Goal: Information Seeking & Learning: Learn about a topic

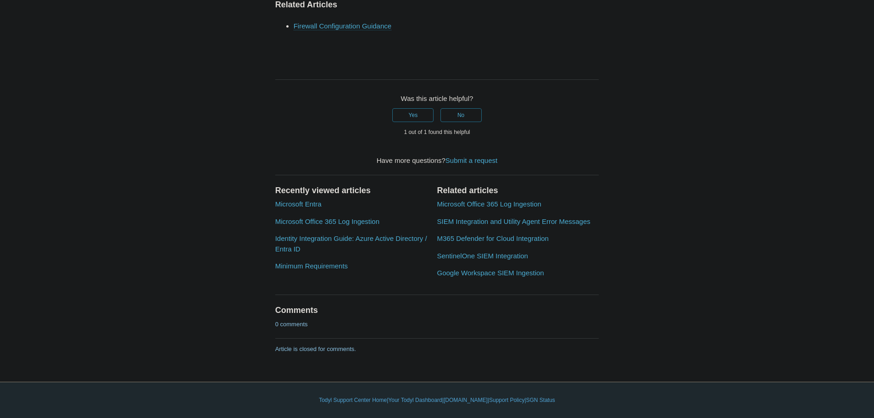
scroll to position [3072, 0]
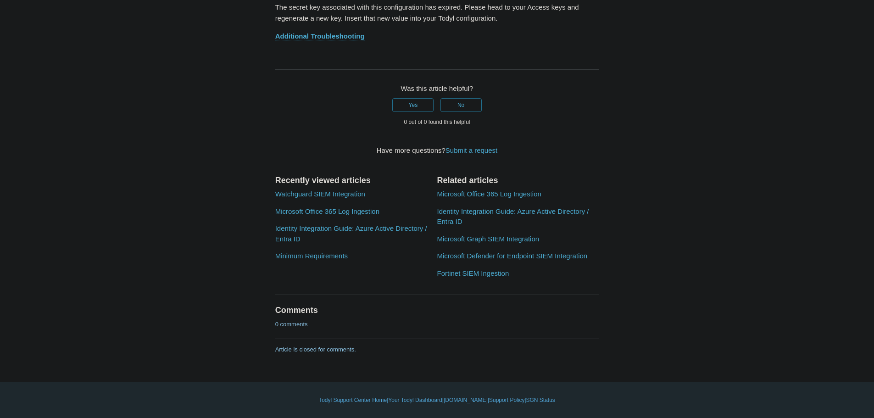
scroll to position [6232, 0]
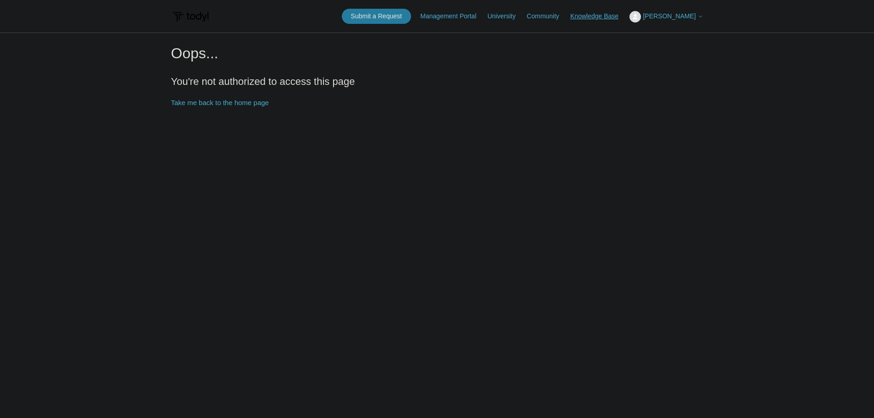
click at [610, 17] on link "Knowledge Base" at bounding box center [598, 16] width 57 height 10
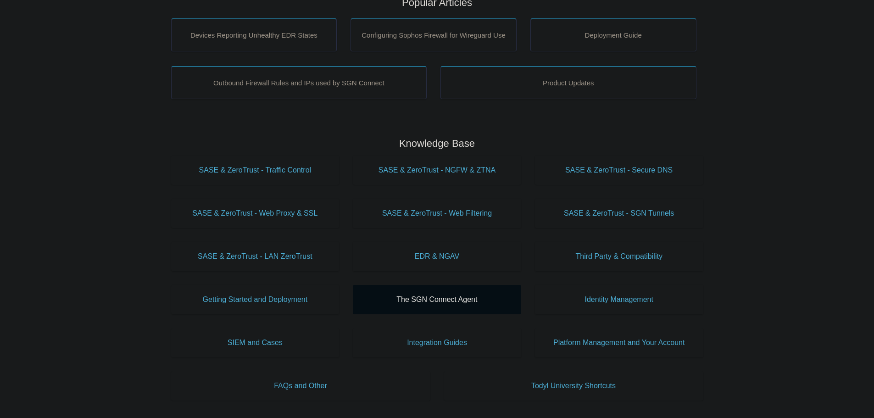
scroll to position [229, 0]
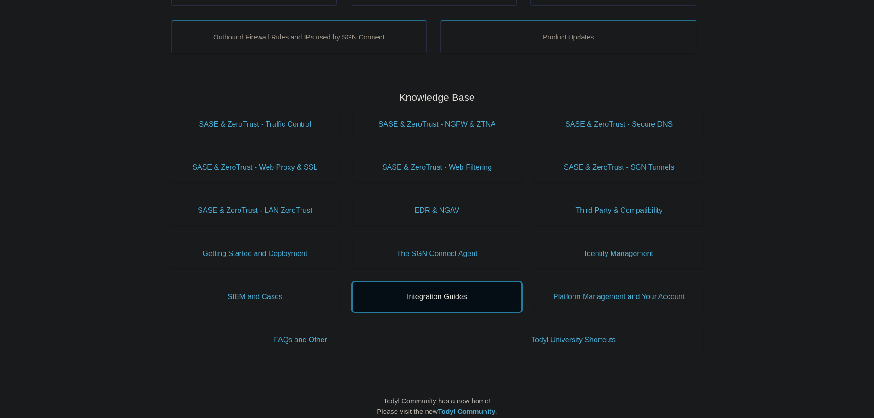
click at [432, 293] on span "Integration Guides" at bounding box center [436, 296] width 141 height 11
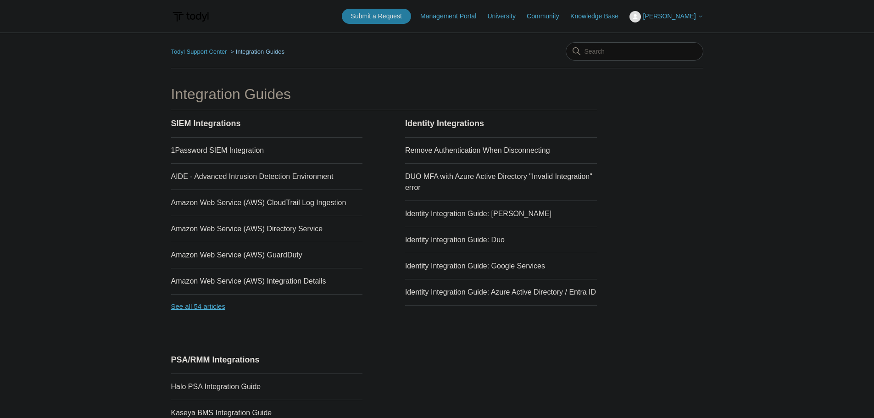
click at [212, 310] on link "See all 54 articles" at bounding box center [267, 306] width 192 height 24
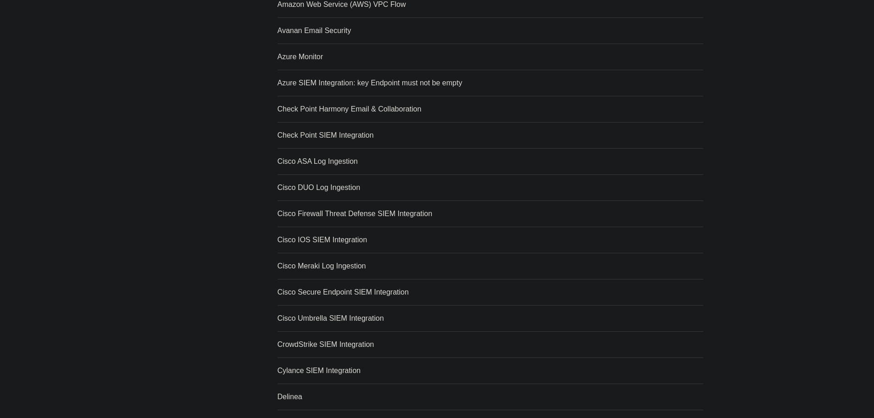
scroll to position [229, 0]
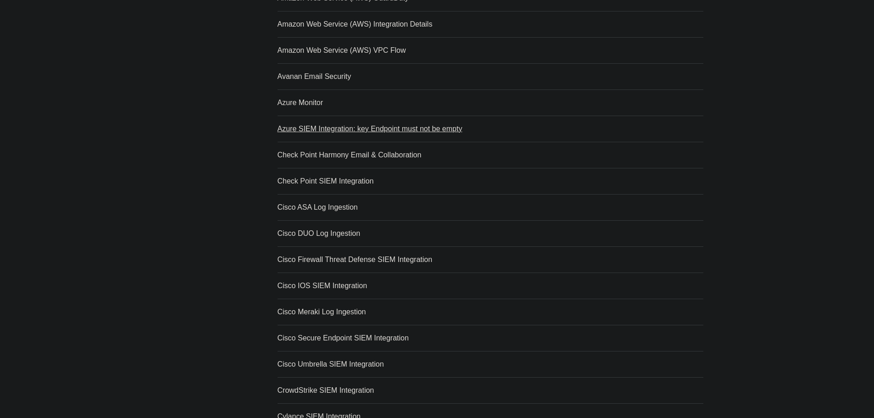
click at [331, 127] on link "Azure SIEM Integration: key Endpoint must not be empty" at bounding box center [369, 129] width 185 height 8
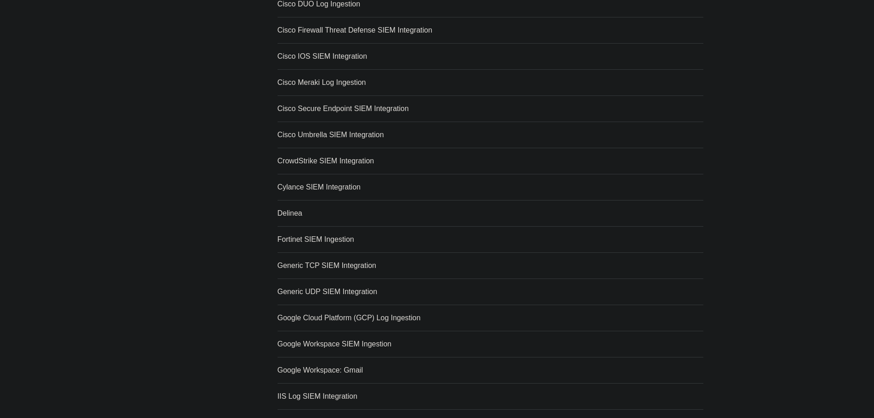
scroll to position [572, 0]
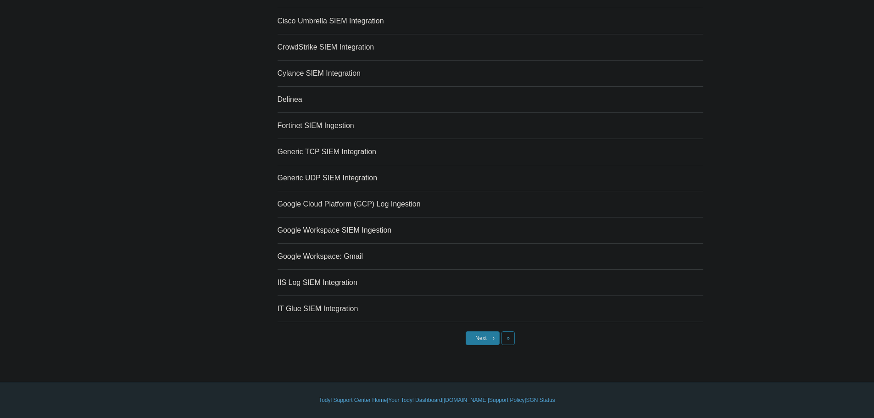
click at [485, 338] on span "Next" at bounding box center [480, 338] width 11 height 6
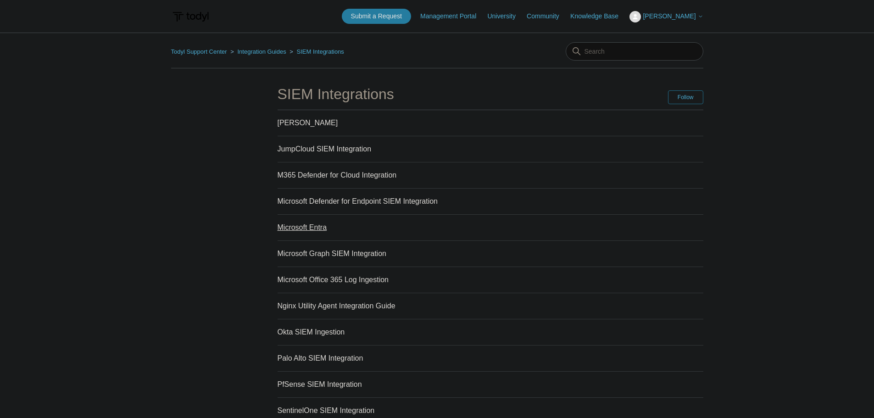
click at [306, 228] on link "Microsoft Entra" at bounding box center [302, 227] width 50 height 8
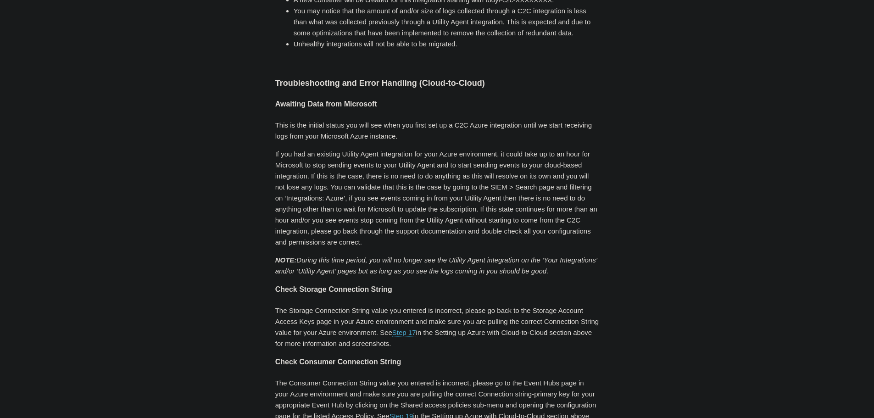
scroll to position [3210, 0]
